Goal: Task Accomplishment & Management: Manage account settings

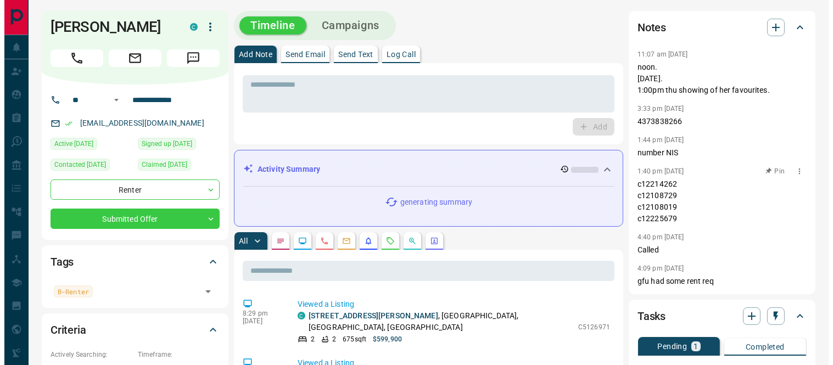
scroll to position [183, 0]
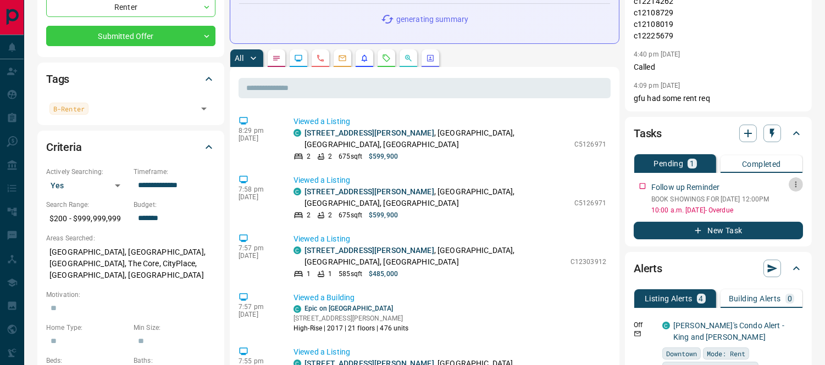
click at [793, 185] on icon "button" at bounding box center [795, 184] width 9 height 9
click at [781, 217] on li "Delete" at bounding box center [778, 221] width 48 height 16
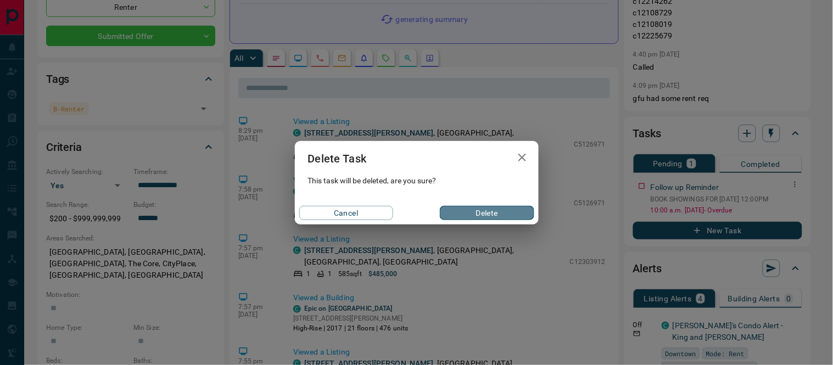
click at [458, 218] on button "Delete" at bounding box center [487, 213] width 94 height 14
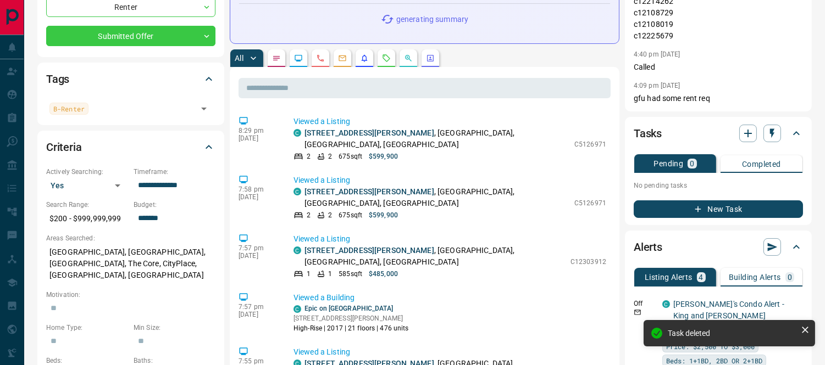
click at [702, 207] on icon "button" at bounding box center [698, 209] width 10 height 10
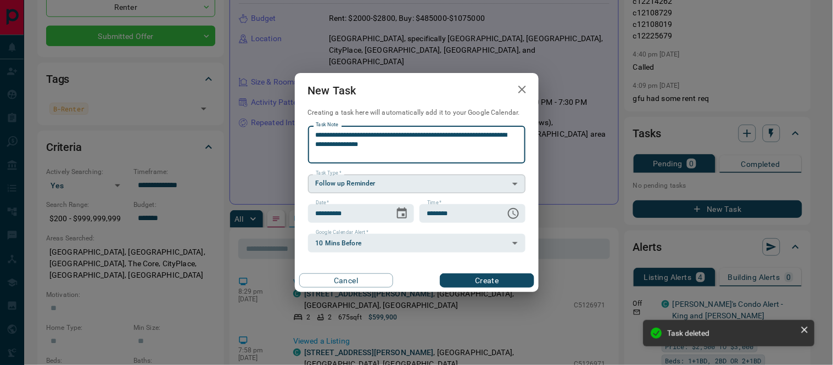
type textarea "**********"
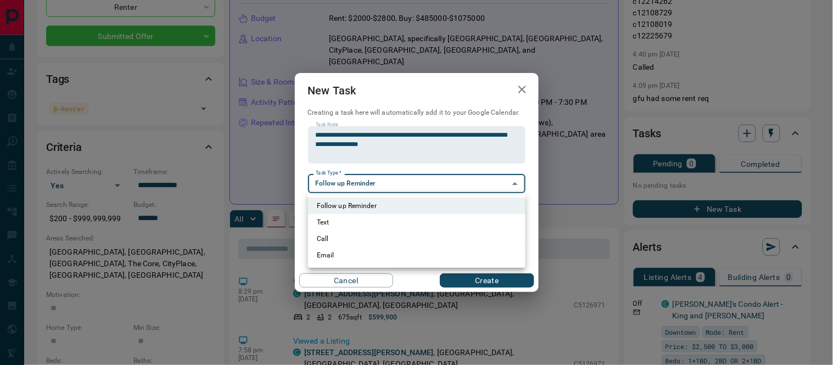
click at [327, 238] on li "Call" at bounding box center [417, 239] width 218 height 16
type input "**********"
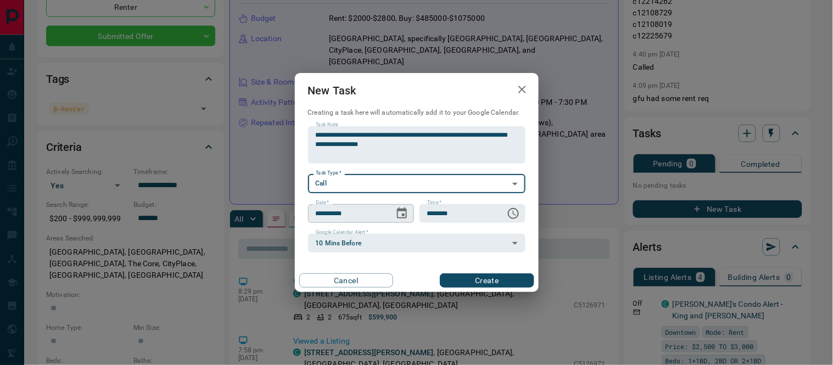
click at [399, 216] on icon "Choose date, selected date is Aug 17, 2025" at bounding box center [402, 213] width 13 height 13
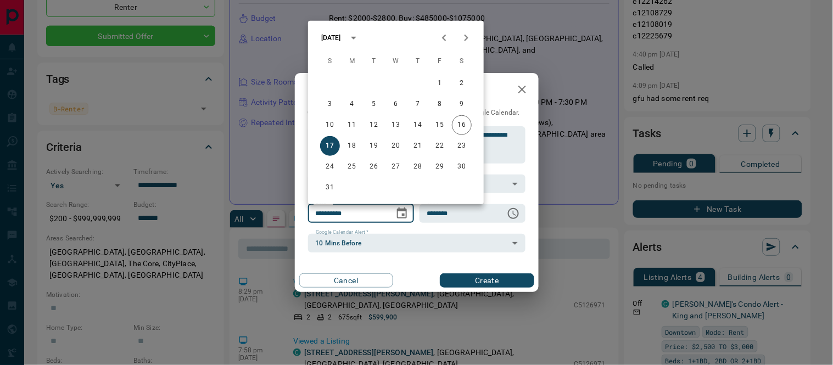
click at [360, 40] on icon "calendar view is open, switch to year view" at bounding box center [353, 37] width 13 height 13
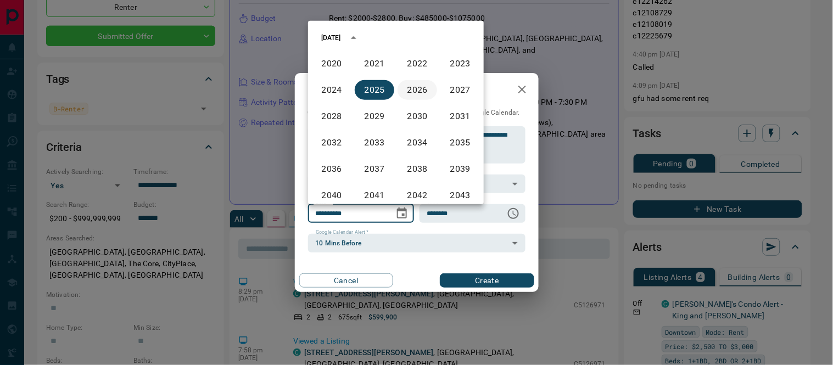
click at [413, 88] on button "2026" at bounding box center [418, 90] width 40 height 20
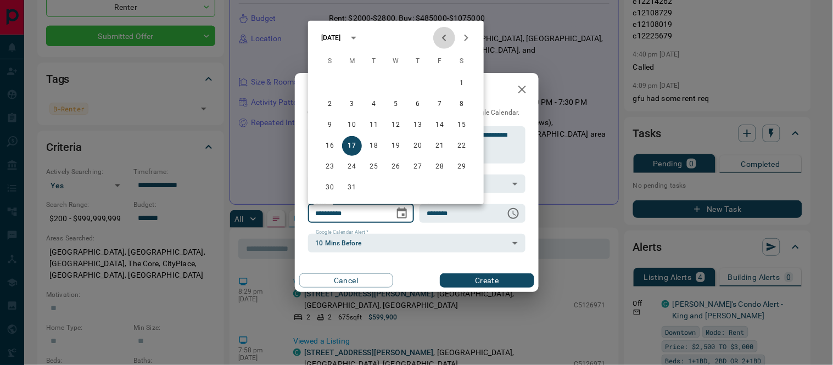
click at [445, 36] on icon "Previous month" at bounding box center [444, 38] width 4 height 7
click at [400, 122] on button "13" at bounding box center [396, 125] width 20 height 20
type input "**********"
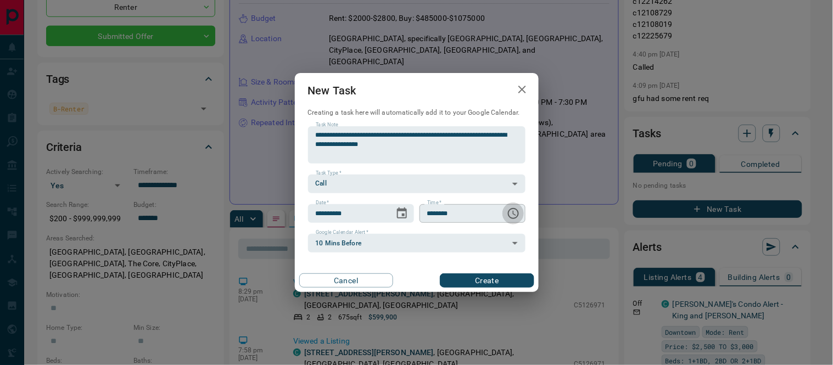
click at [513, 217] on icon "Choose time, selected time is 6:00 AM" at bounding box center [513, 213] width 13 height 13
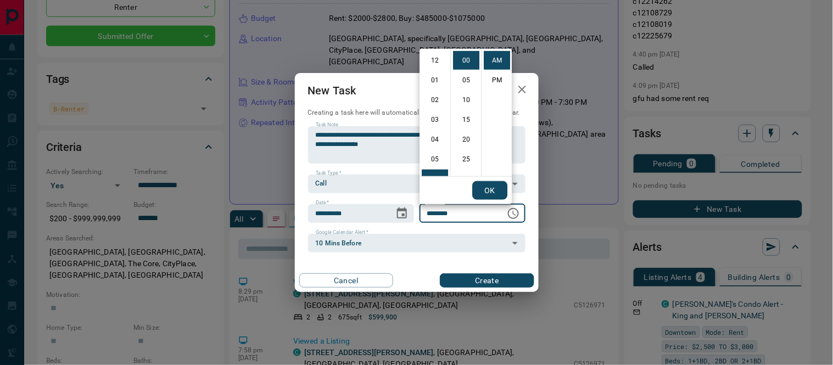
scroll to position [118, 0]
click at [435, 124] on li "09" at bounding box center [435, 120] width 26 height 19
drag, startPoint x: 465, startPoint y: 118, endPoint x: 492, endPoint y: 179, distance: 65.9
click at [466, 119] on li "15" at bounding box center [466, 119] width 26 height 19
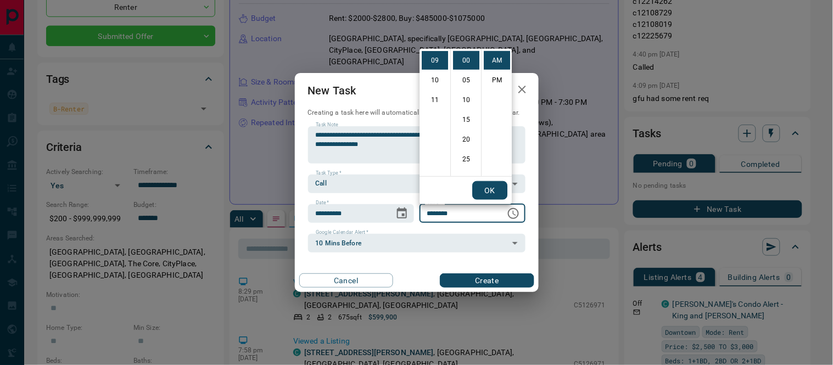
type input "********"
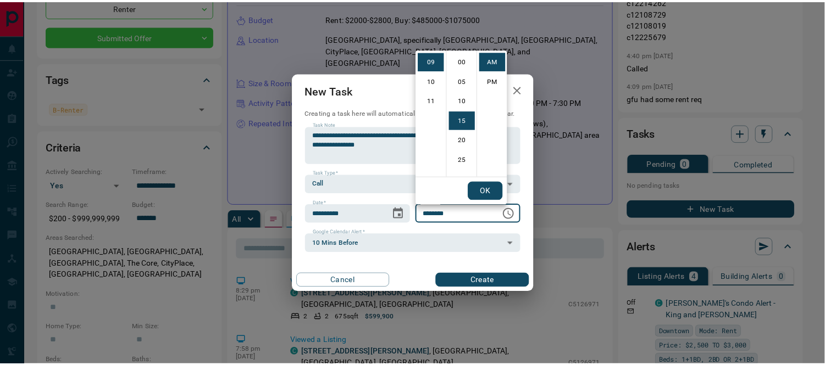
scroll to position [59, 0]
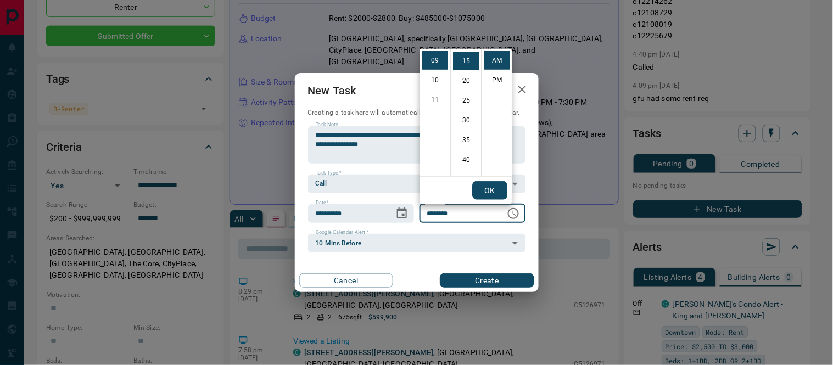
click at [492, 185] on button "OK" at bounding box center [489, 190] width 35 height 19
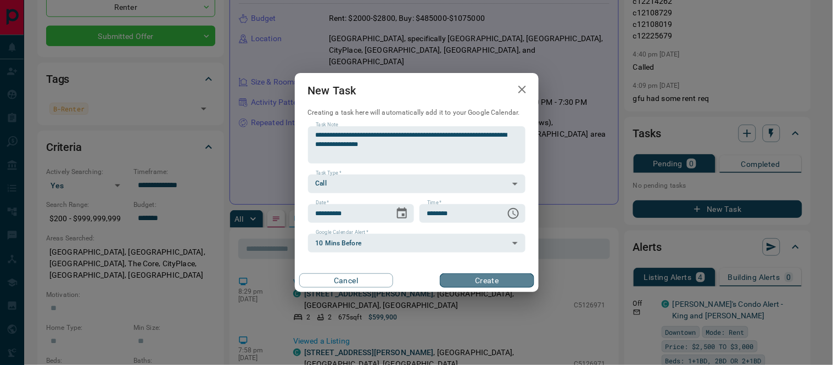
click at [499, 281] on button "Create" at bounding box center [487, 281] width 94 height 14
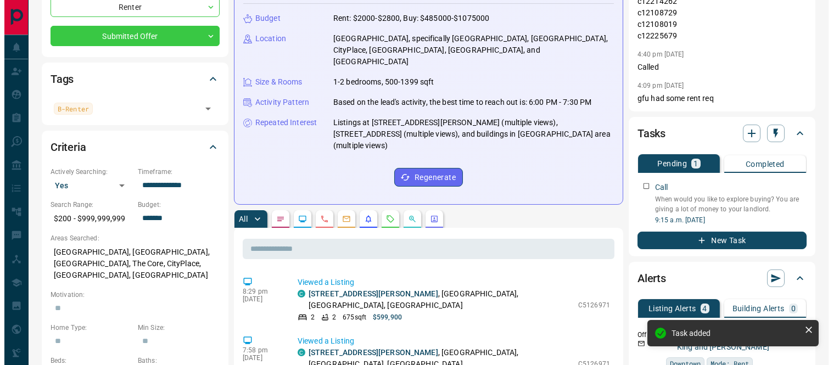
scroll to position [0, 0]
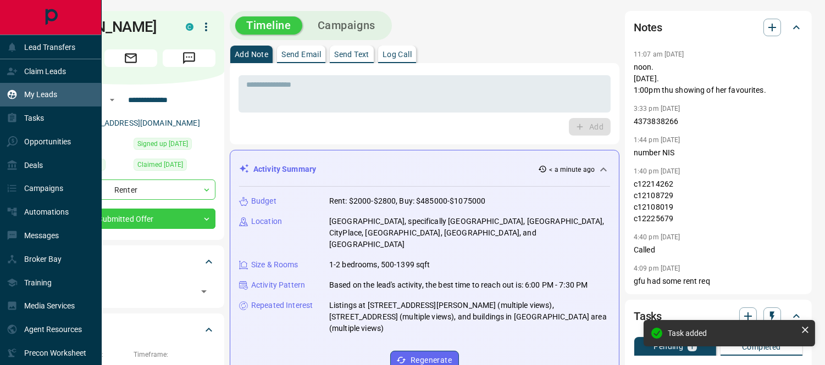
drag, startPoint x: 22, startPoint y: 99, endPoint x: 30, endPoint y: 93, distance: 9.8
click at [22, 99] on div "My Leads" at bounding box center [32, 95] width 51 height 18
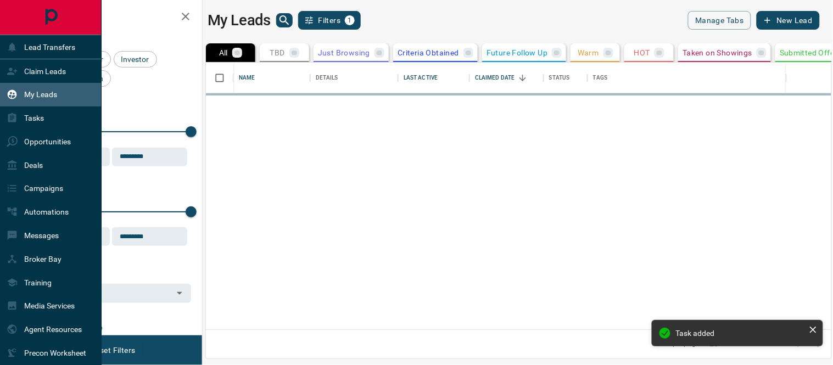
scroll to position [257, 616]
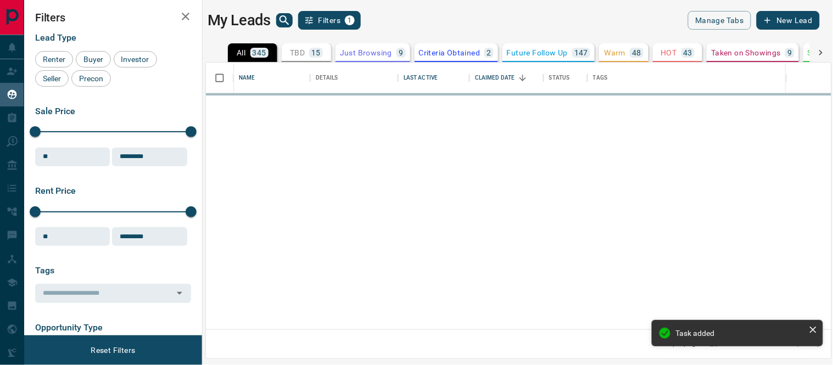
click at [277, 23] on button "search button" at bounding box center [284, 20] width 16 height 14
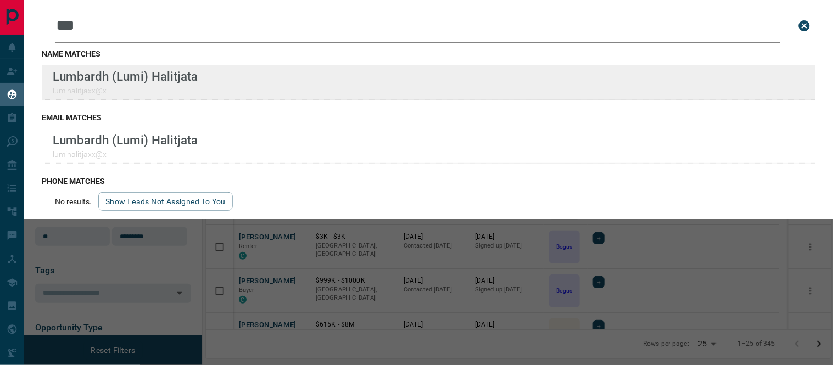
type input "***"
